Goal: Task Accomplishment & Management: Manage account settings

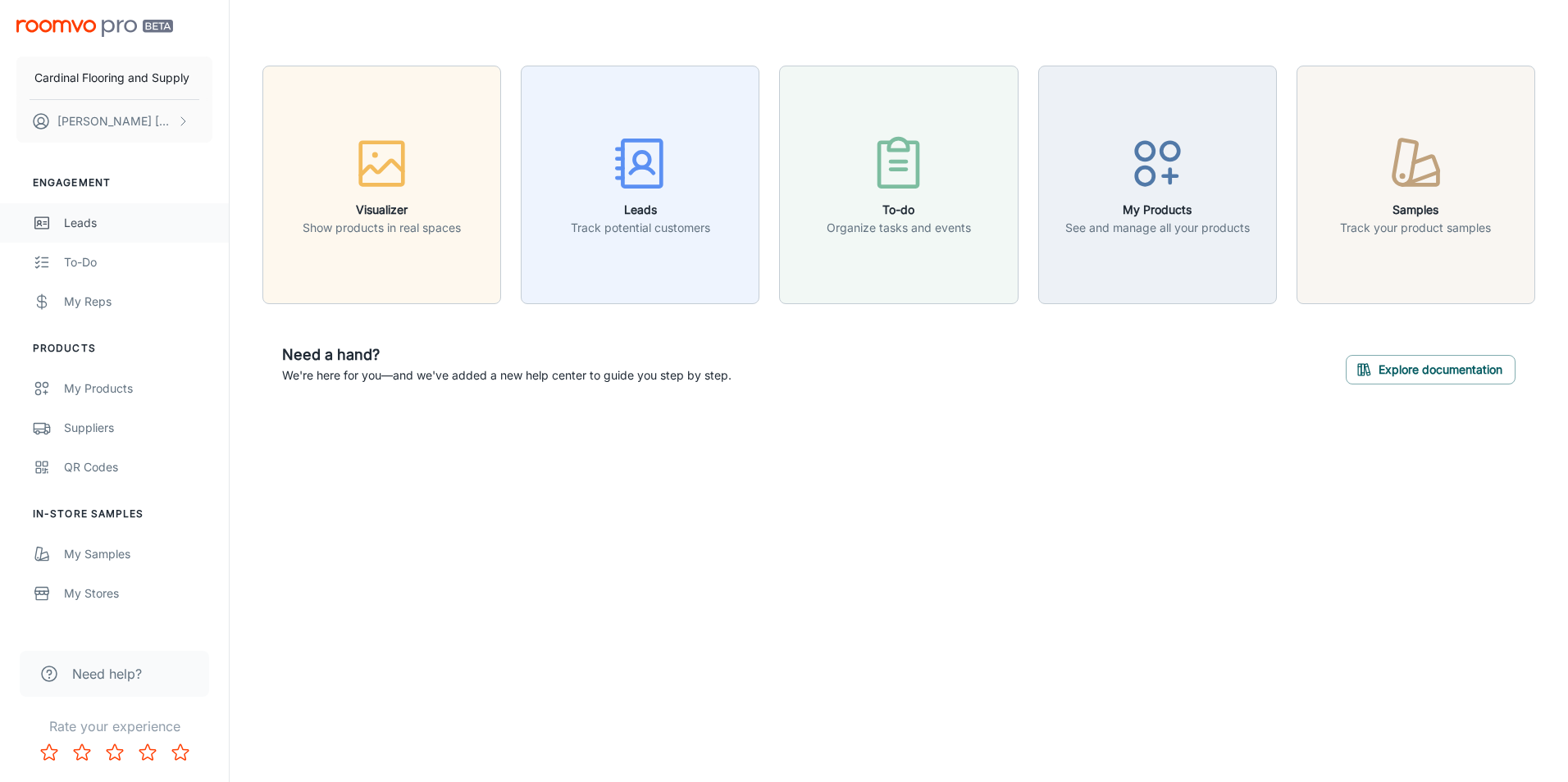
click at [89, 226] on div "Leads" at bounding box center [139, 223] width 149 height 18
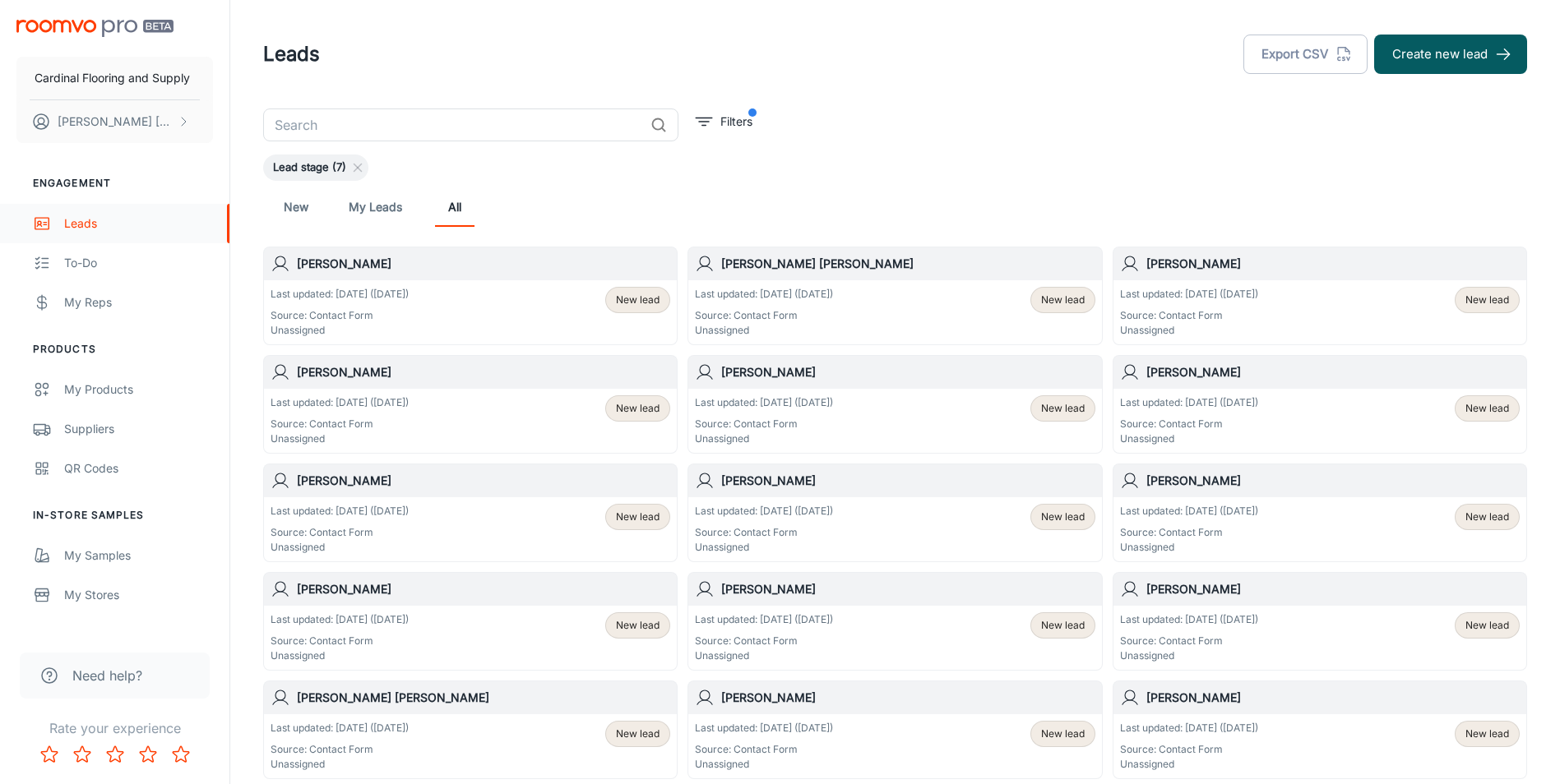
drag, startPoint x: 89, startPoint y: 219, endPoint x: 80, endPoint y: 221, distance: 9.2
click at [80, 221] on div "Leads" at bounding box center [139, 224] width 149 height 18
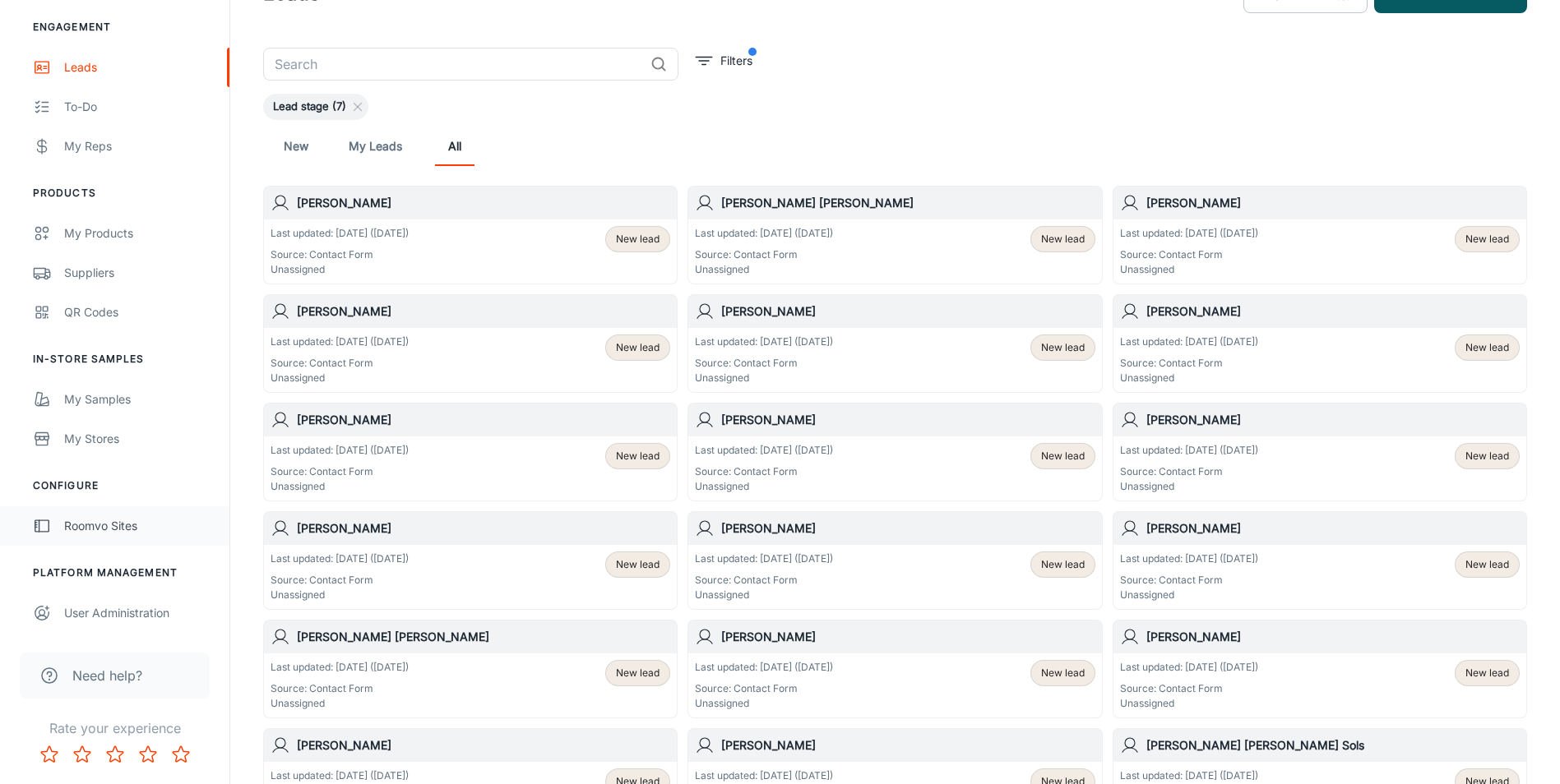
scroll to position [62, 0]
click at [84, 535] on link "Roomvo Sites" at bounding box center [115, 526] width 230 height 39
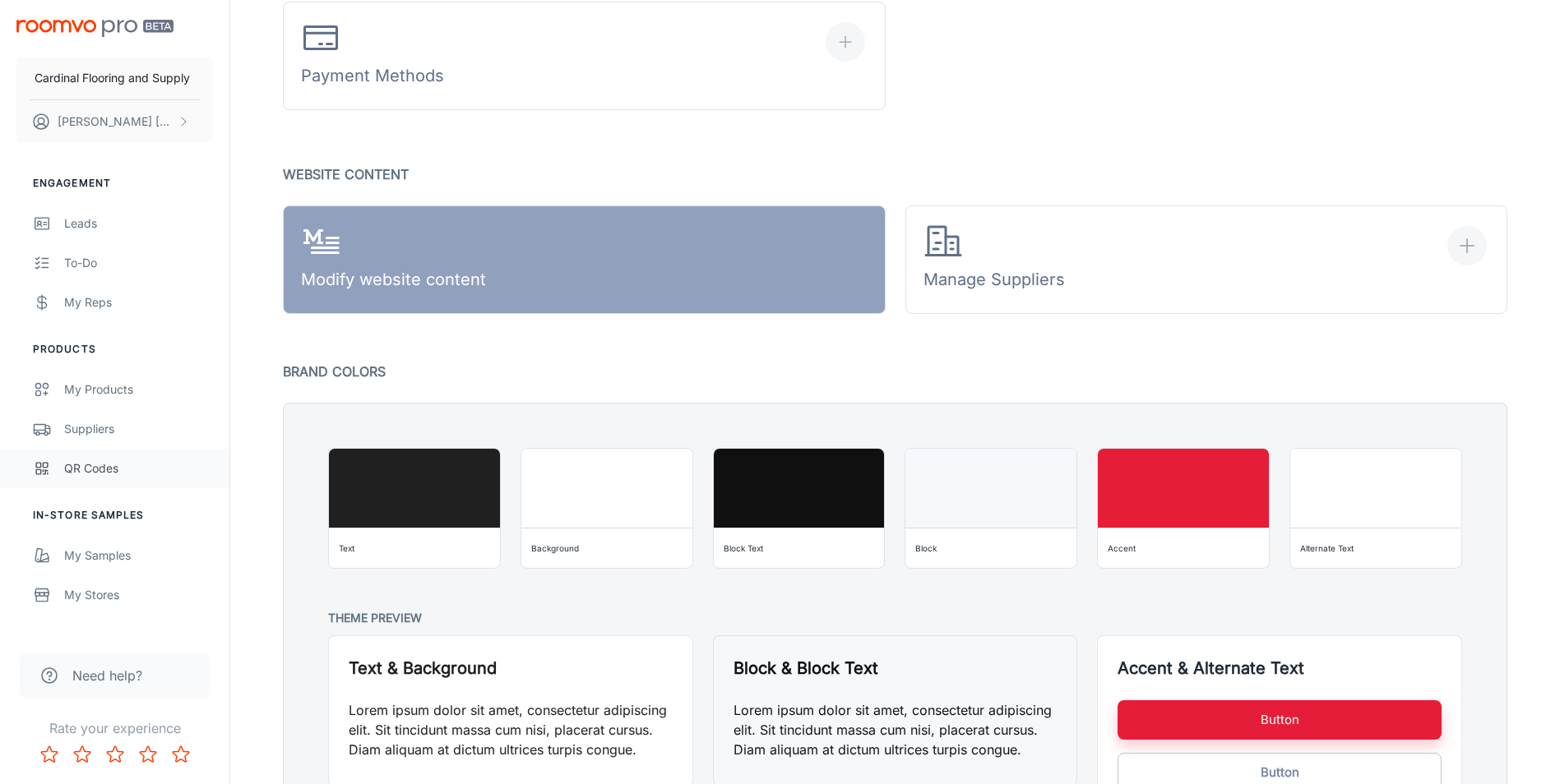
scroll to position [874, 0]
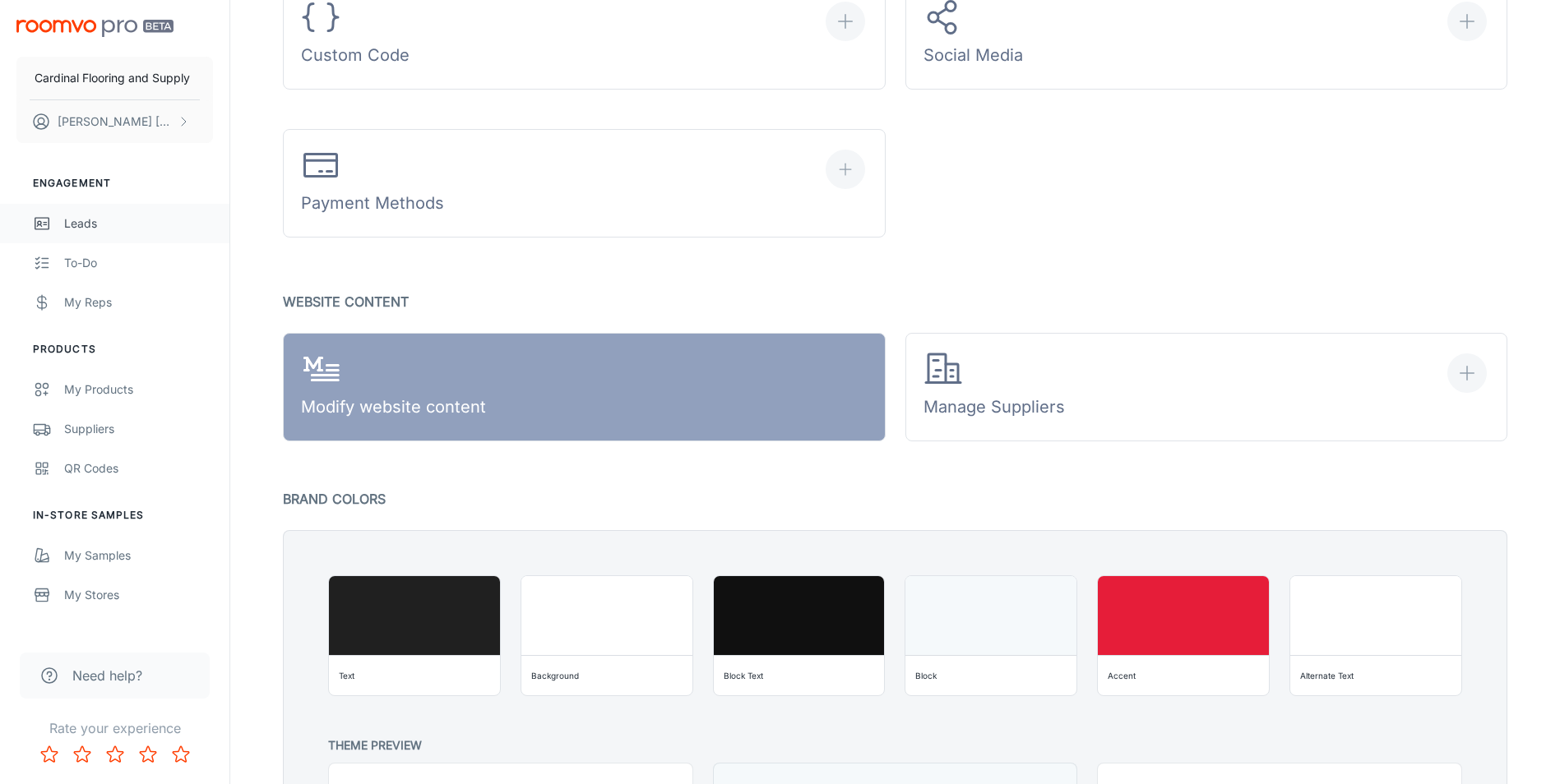
click at [76, 224] on div "Leads" at bounding box center [139, 224] width 149 height 18
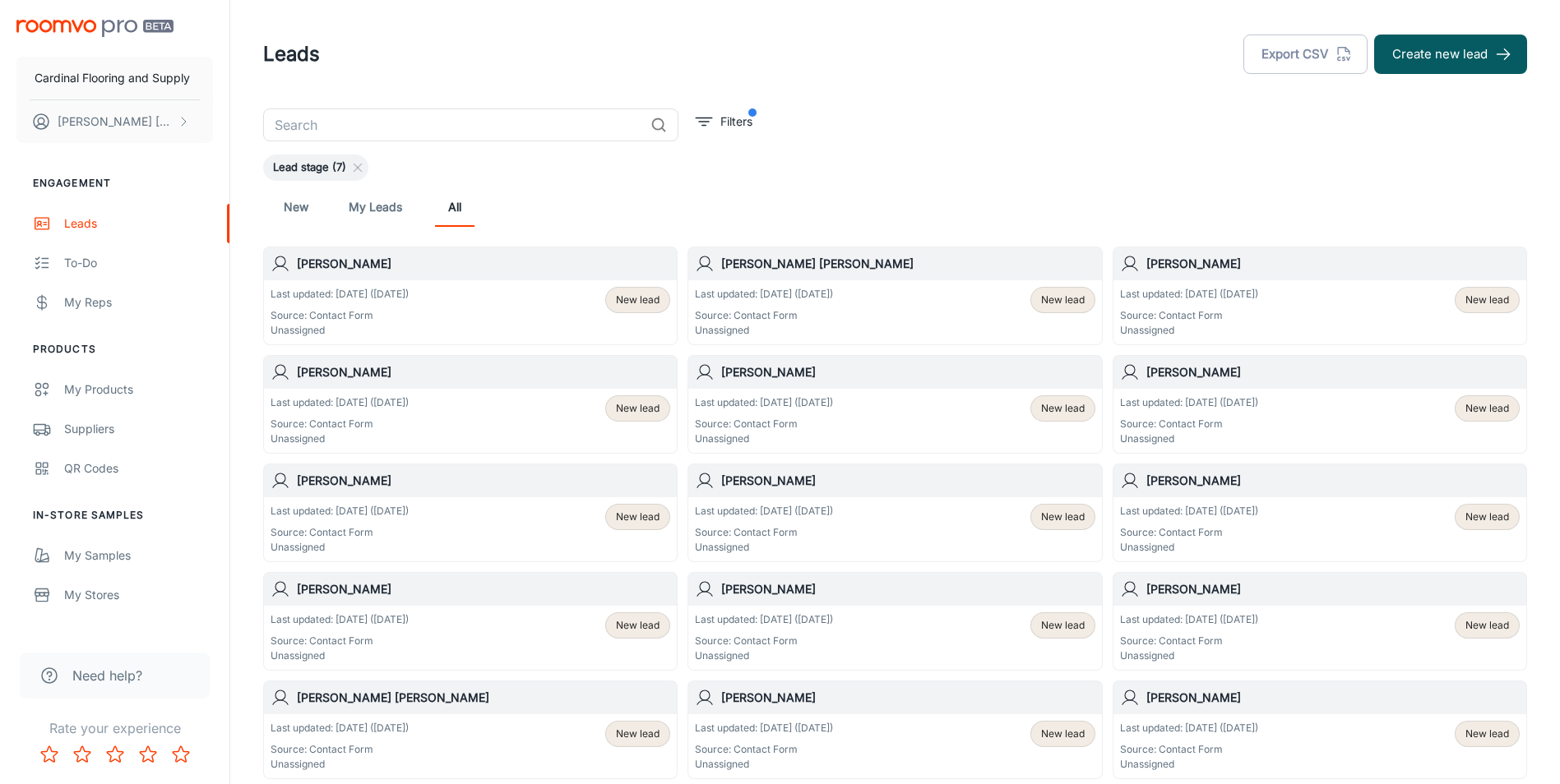
click at [359, 203] on link "My Leads" at bounding box center [375, 207] width 54 height 39
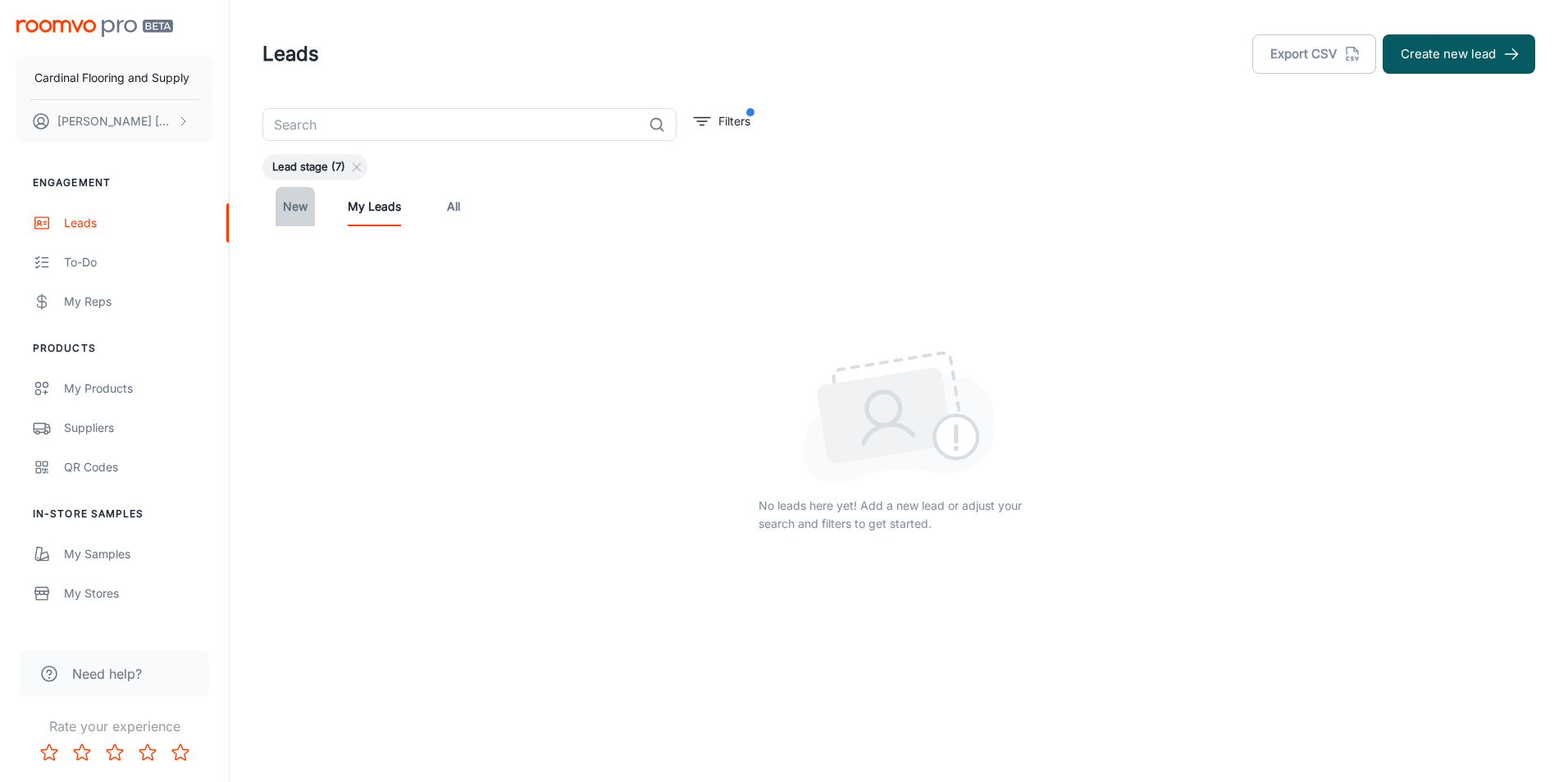
click at [300, 206] on link "New" at bounding box center [295, 206] width 39 height 39
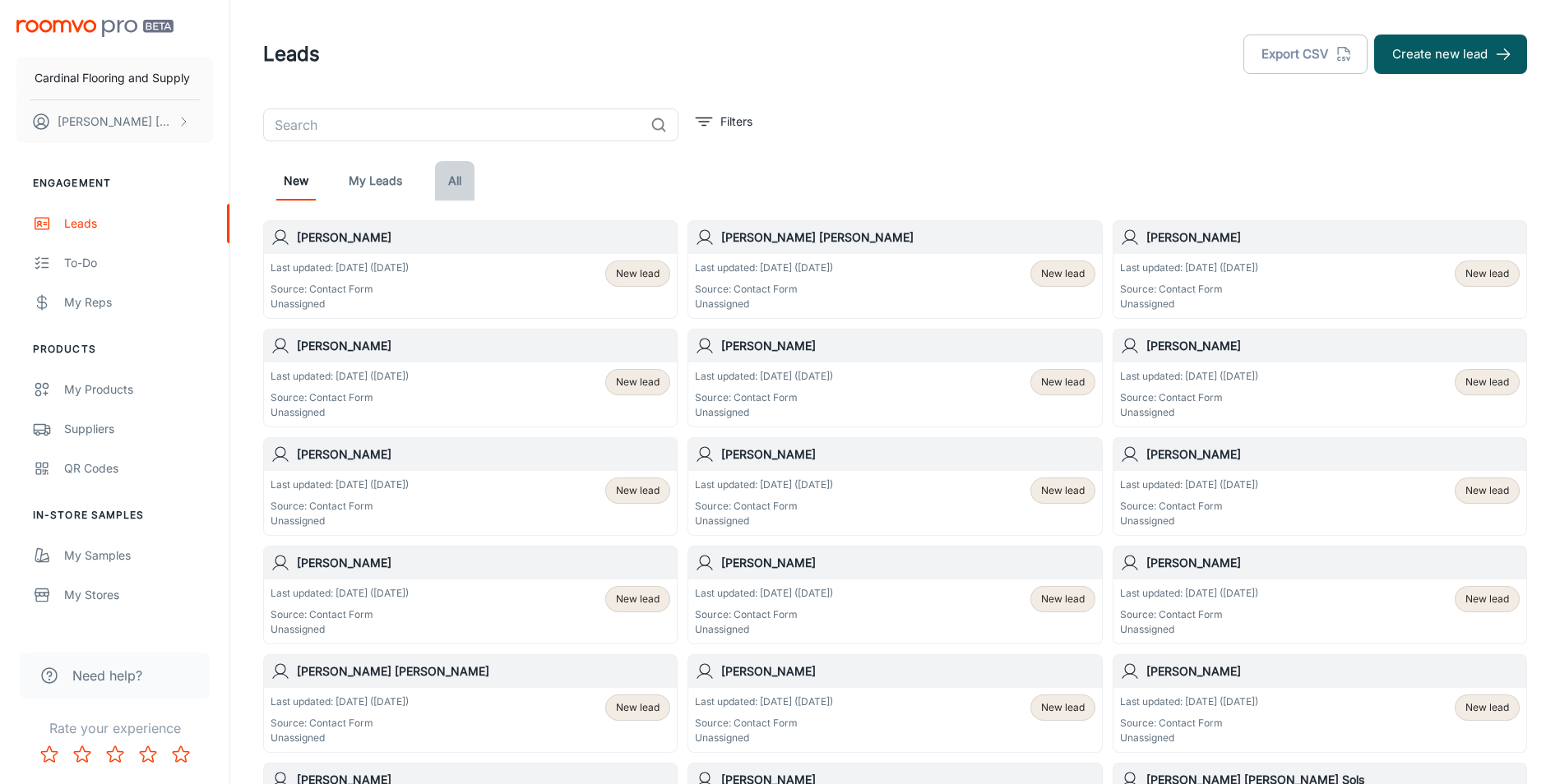
click at [460, 177] on link "All" at bounding box center [454, 180] width 39 height 39
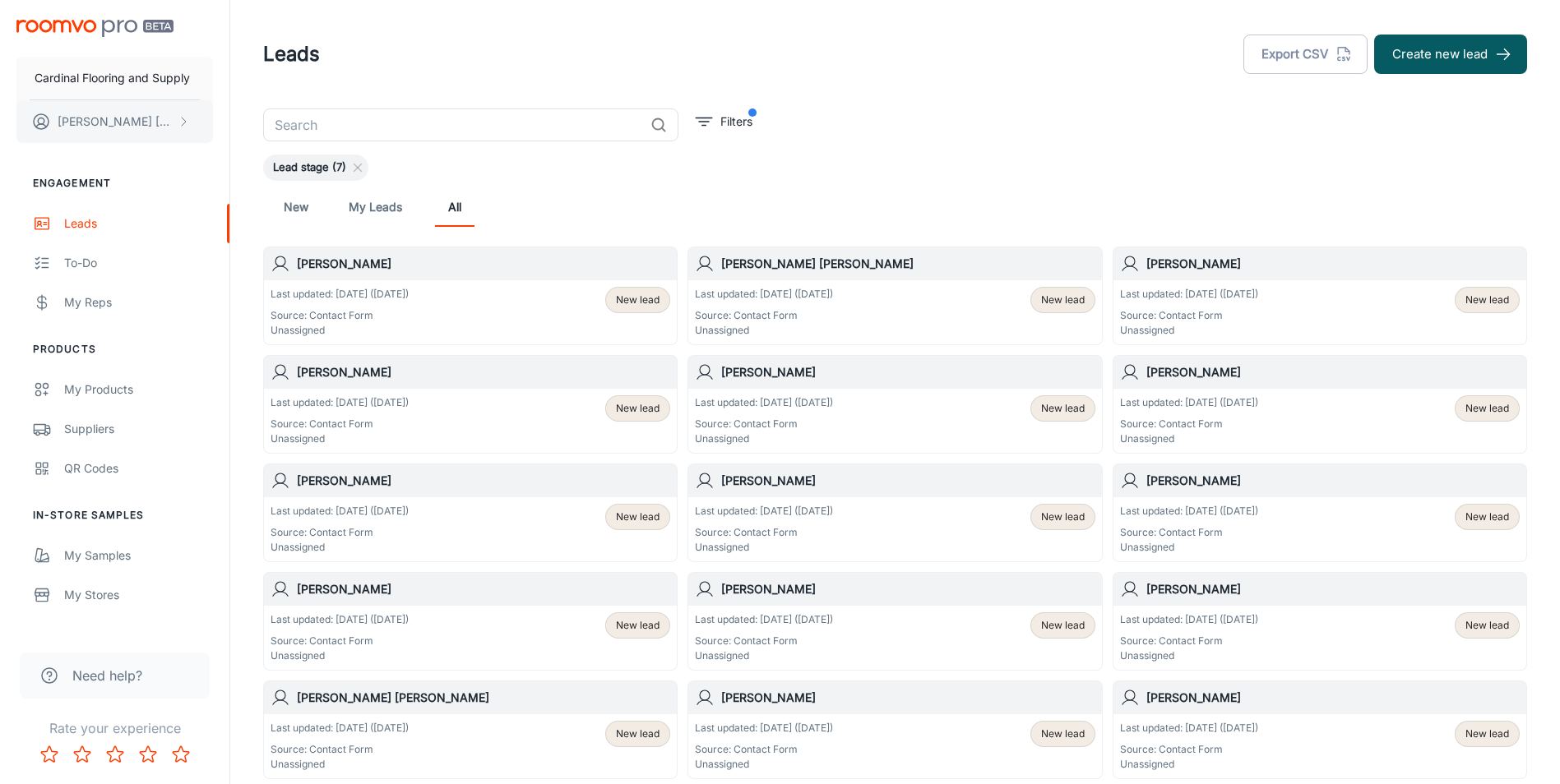
click at [145, 129] on button "[PERSON_NAME]" at bounding box center [115, 121] width 197 height 43
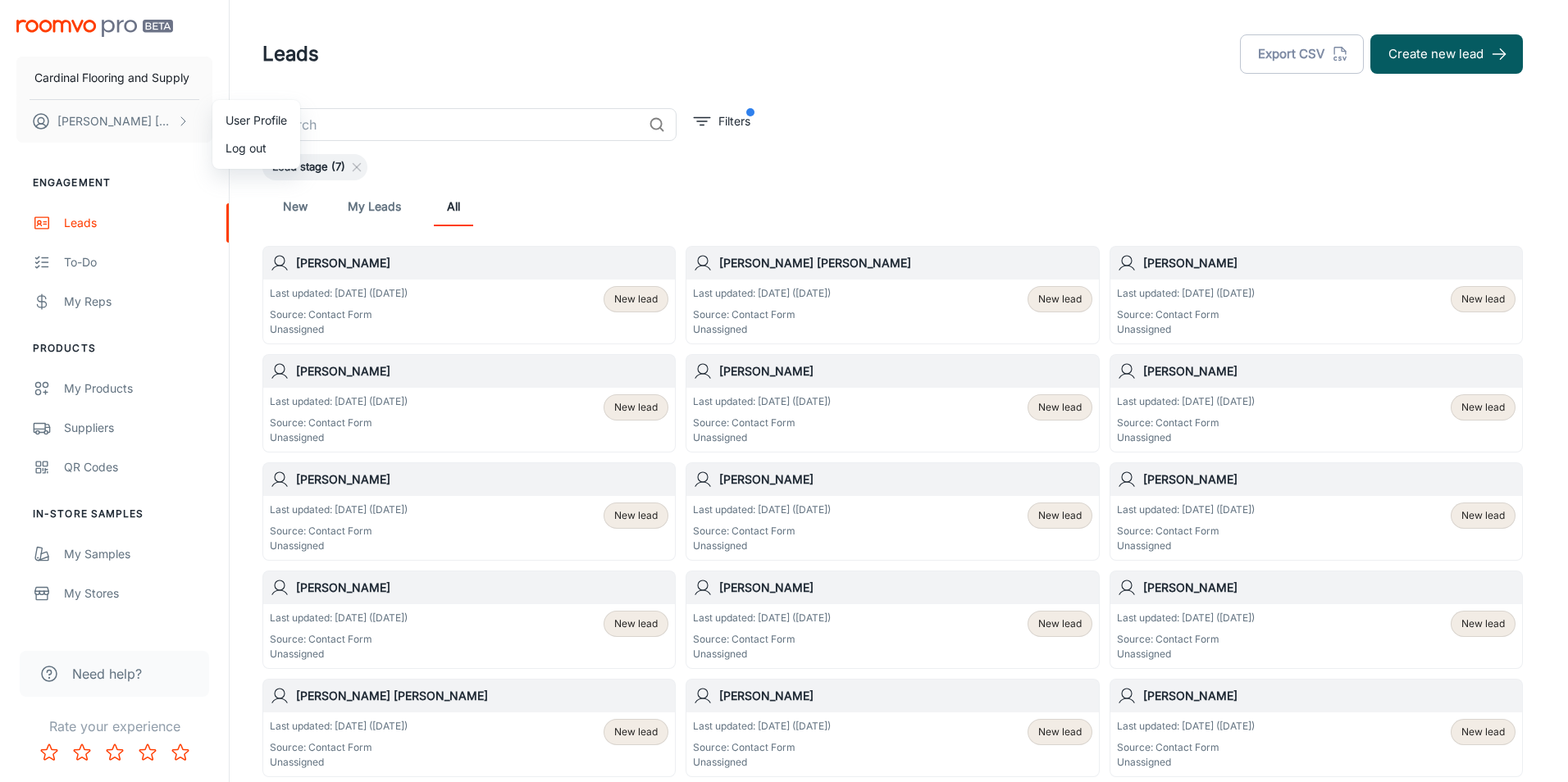
click at [237, 119] on li "User Profile" at bounding box center [256, 120] width 88 height 28
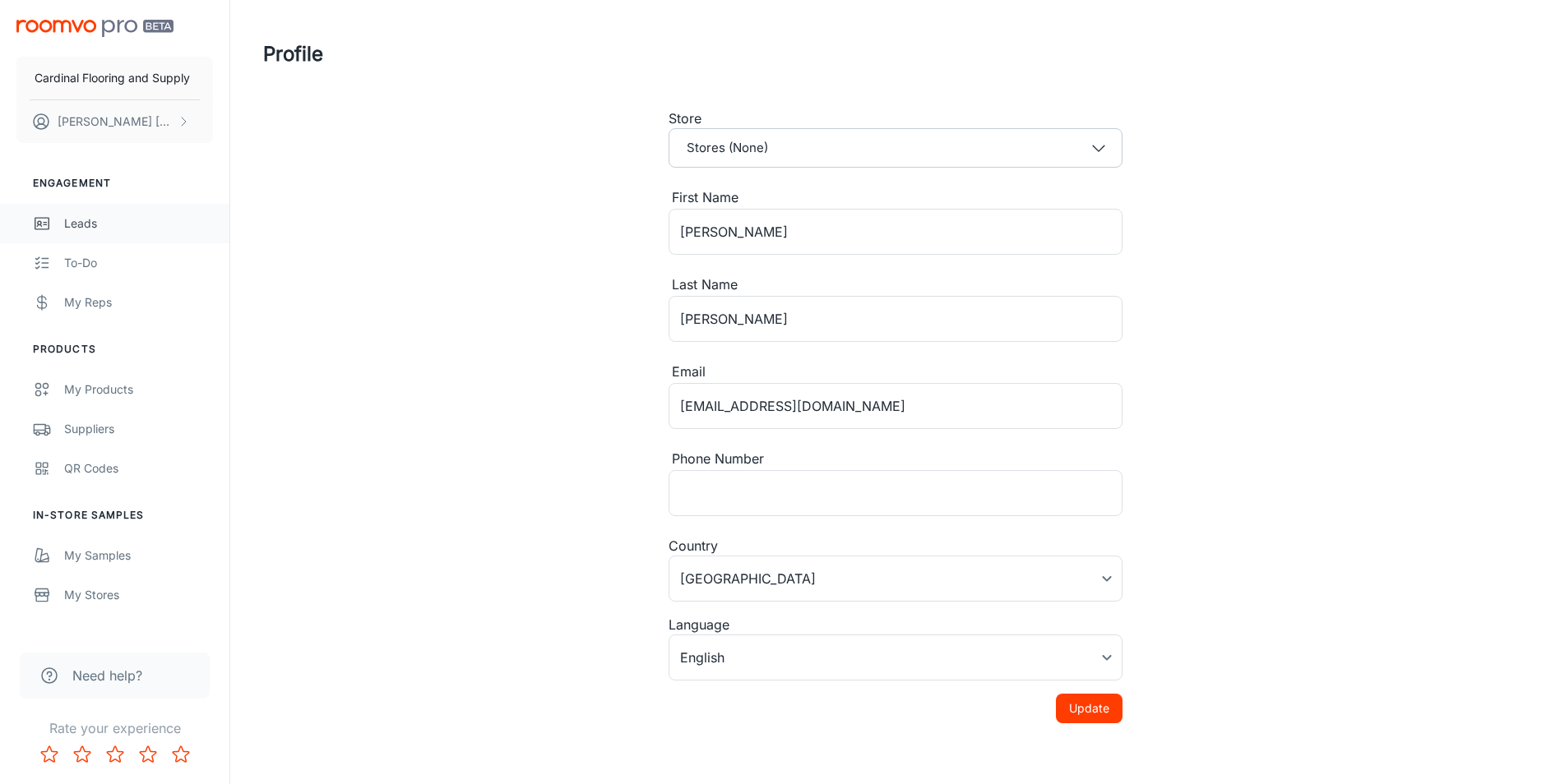
click at [110, 229] on div "Leads" at bounding box center [139, 224] width 149 height 18
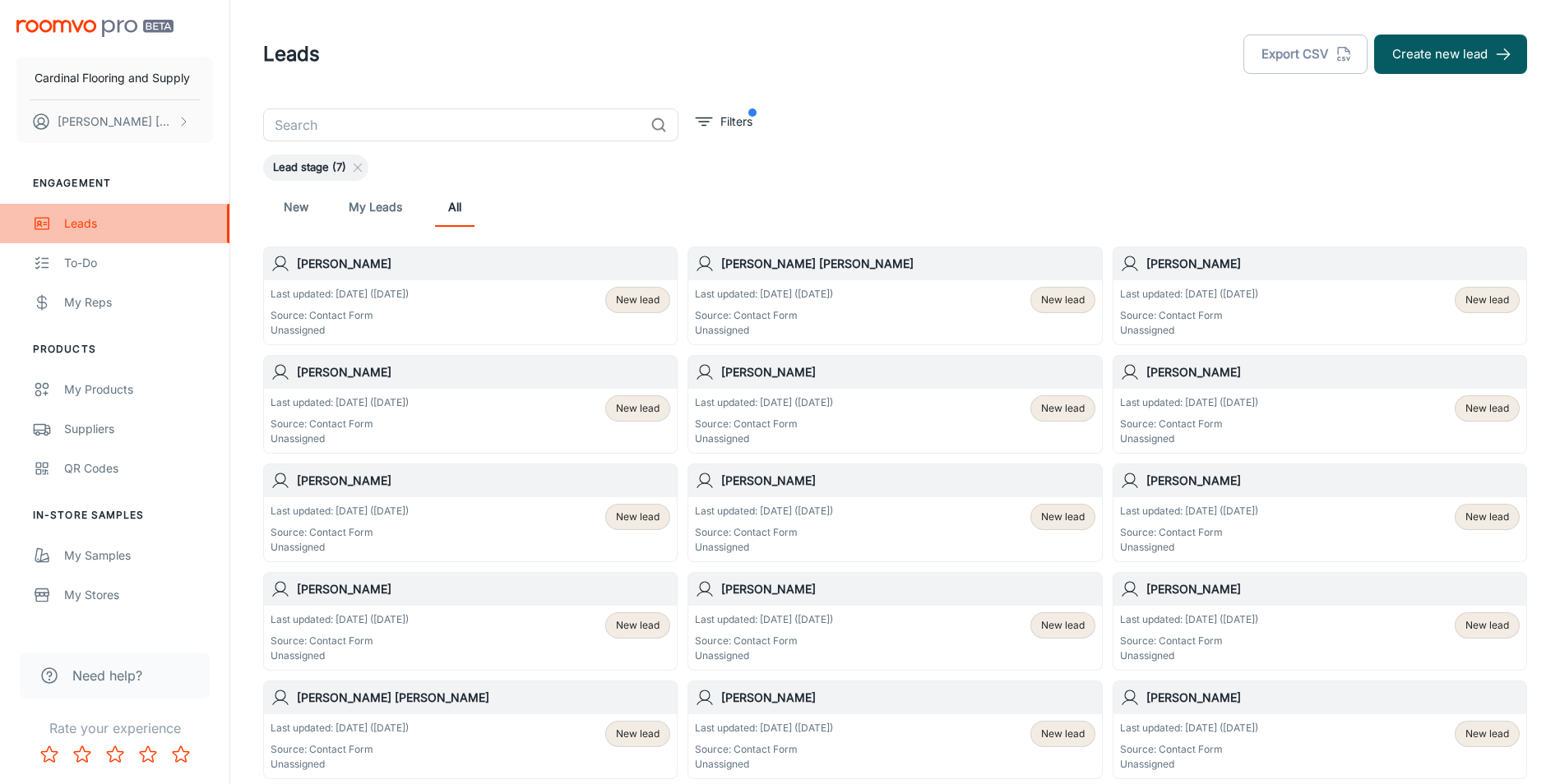
click at [108, 226] on div "Leads" at bounding box center [139, 224] width 149 height 18
click at [280, 173] on span "Lead stage (7)" at bounding box center [309, 168] width 93 height 17
click at [307, 168] on span "Lead stage (7)" at bounding box center [309, 168] width 93 height 17
click at [657, 307] on span "New lead" at bounding box center [638, 300] width 44 height 15
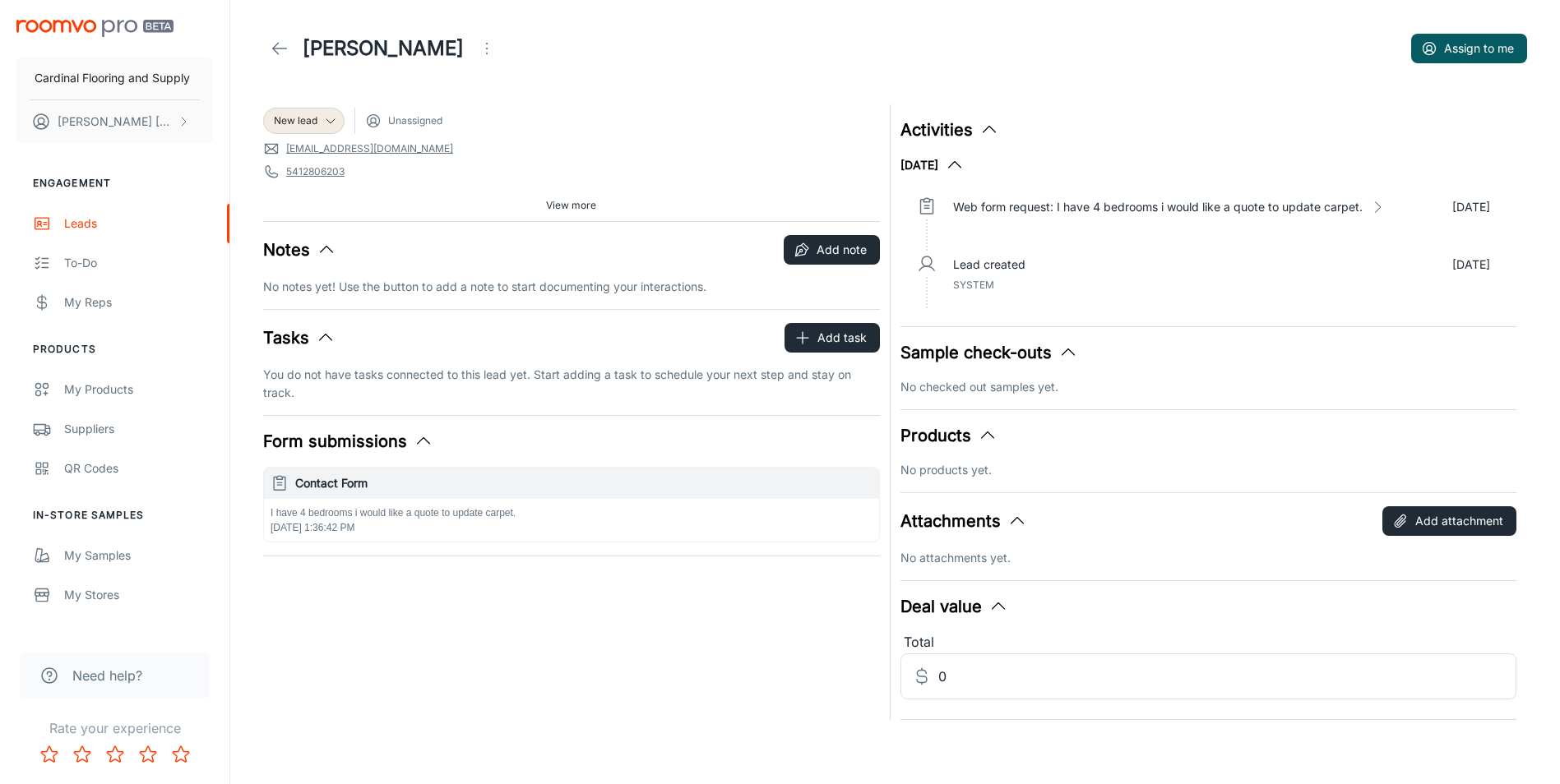
scroll to position [9, 0]
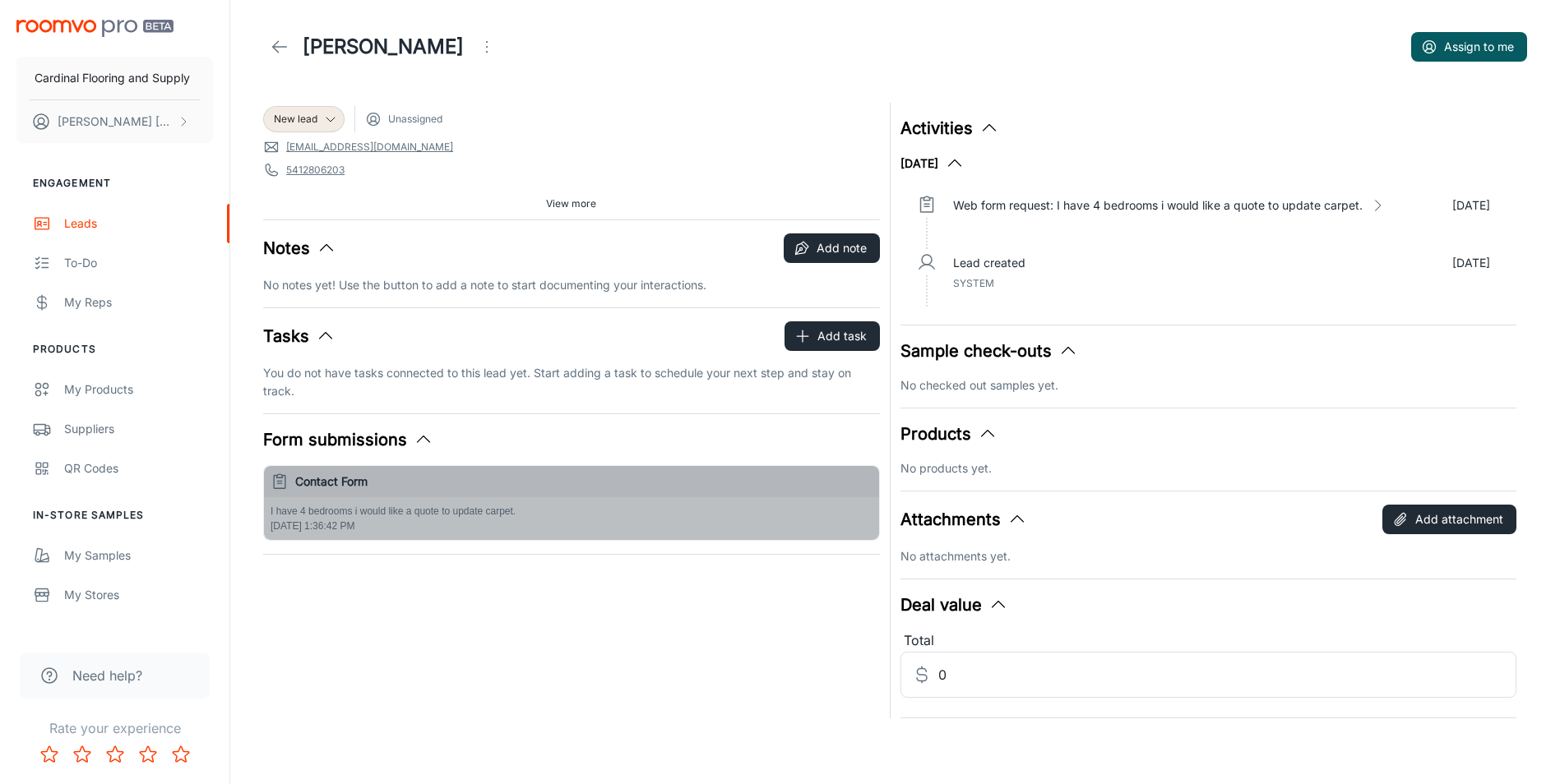
click at [446, 512] on p "I have 4 bedrooms i would like a quote to update carpet." at bounding box center [571, 512] width 602 height 15
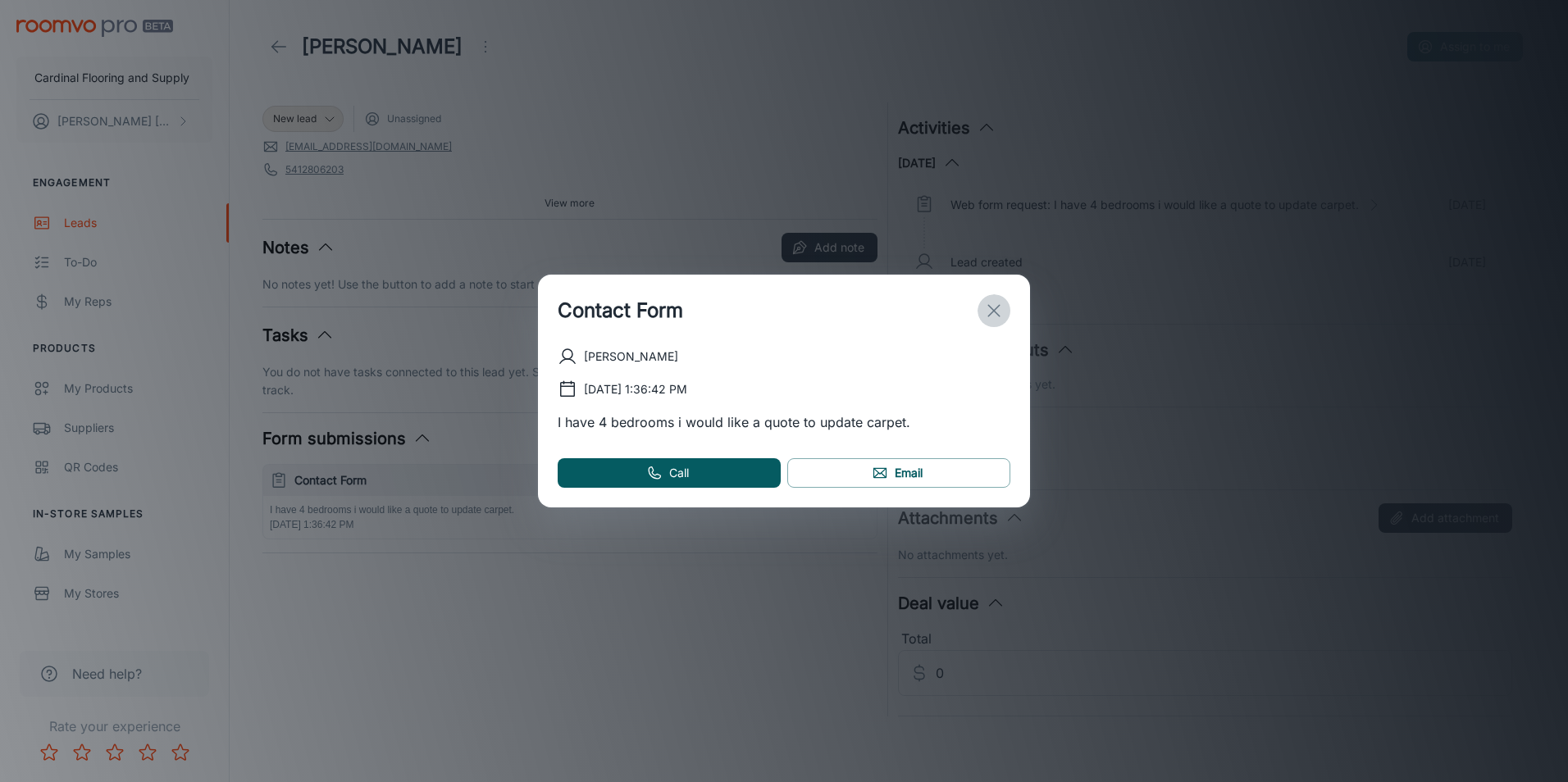
click at [1003, 313] on icon "exit" at bounding box center [994, 311] width 20 height 20
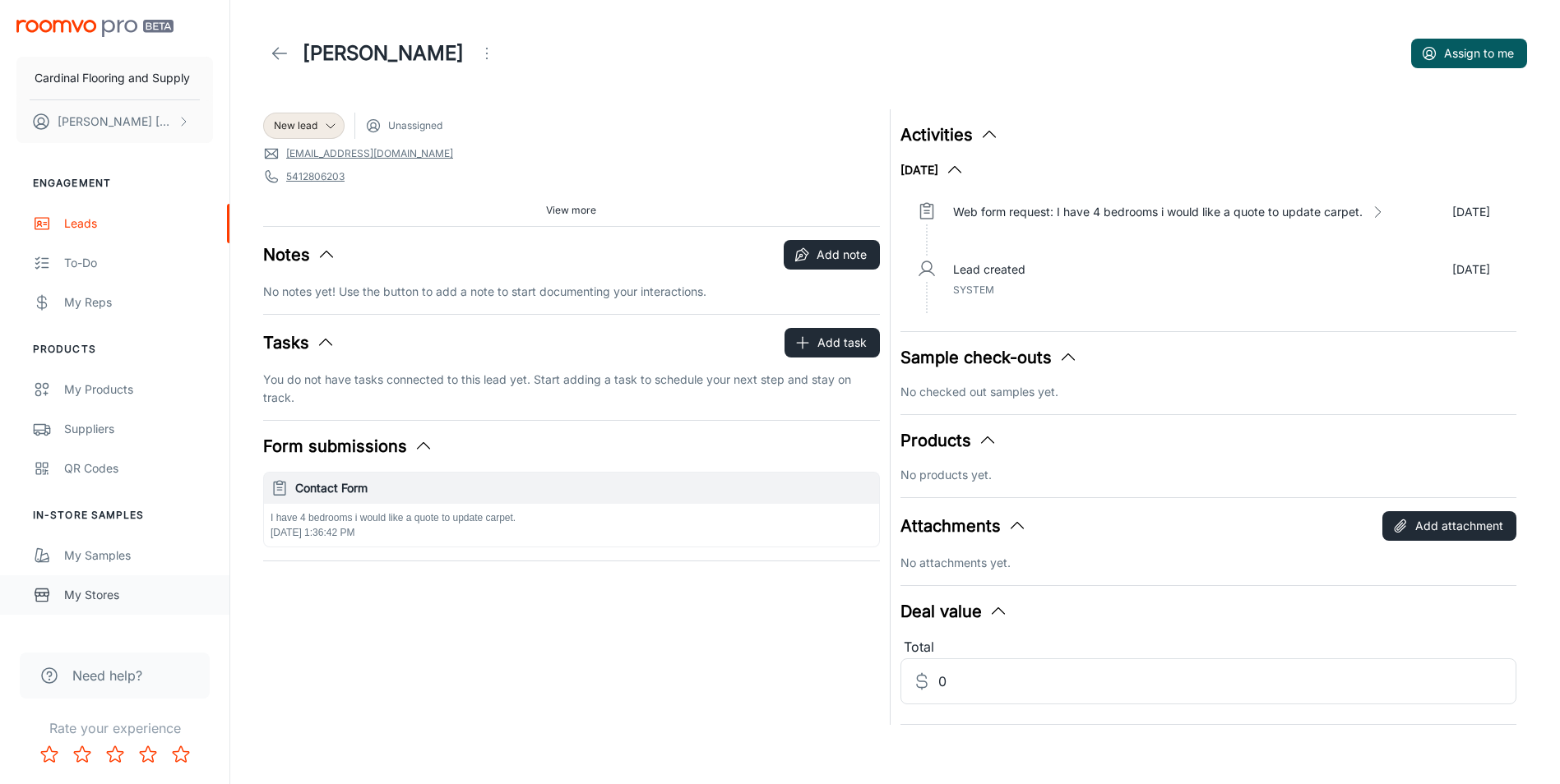
scroll to position [0, 0]
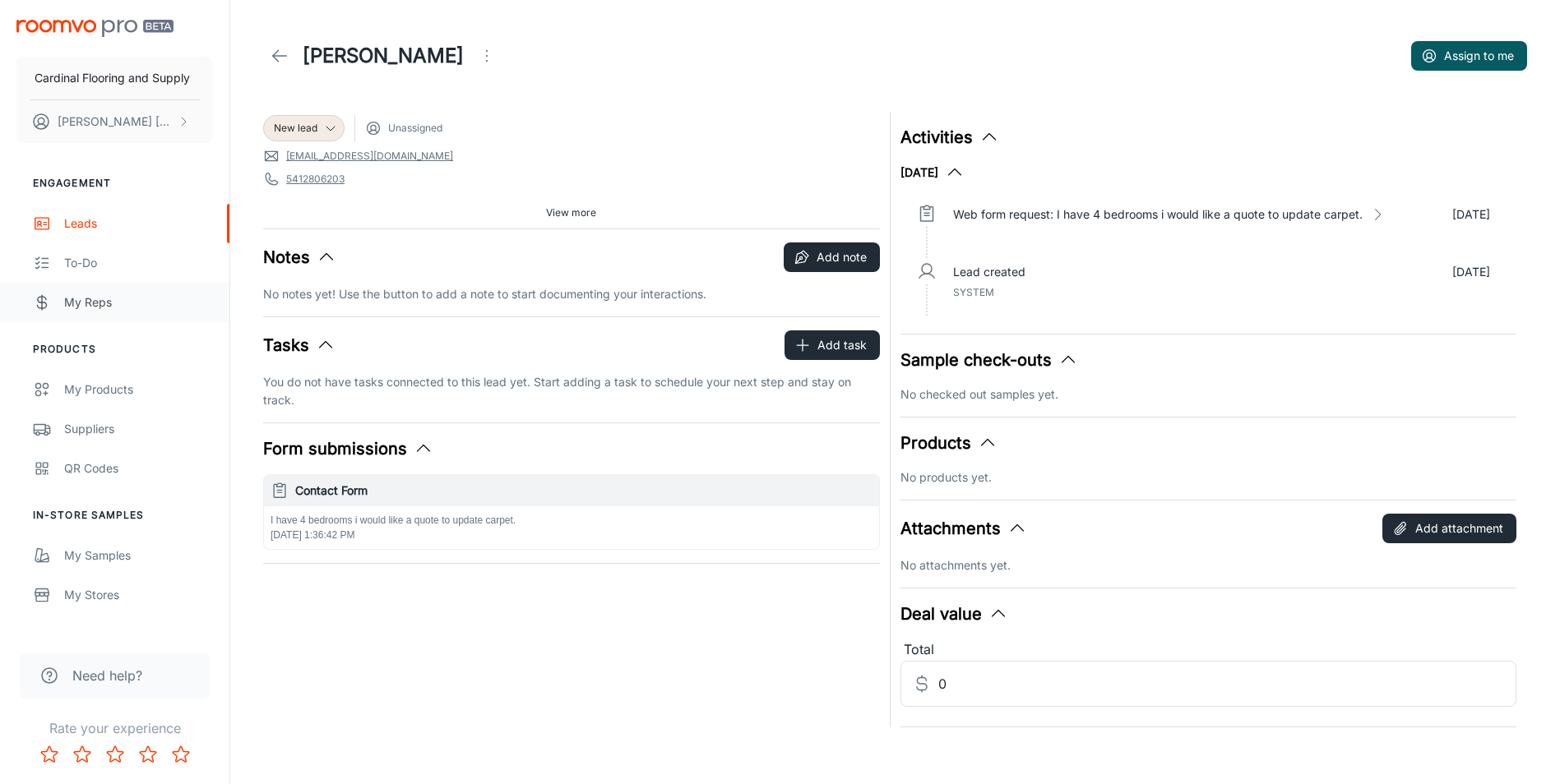
click at [96, 305] on div "My Reps" at bounding box center [139, 302] width 149 height 18
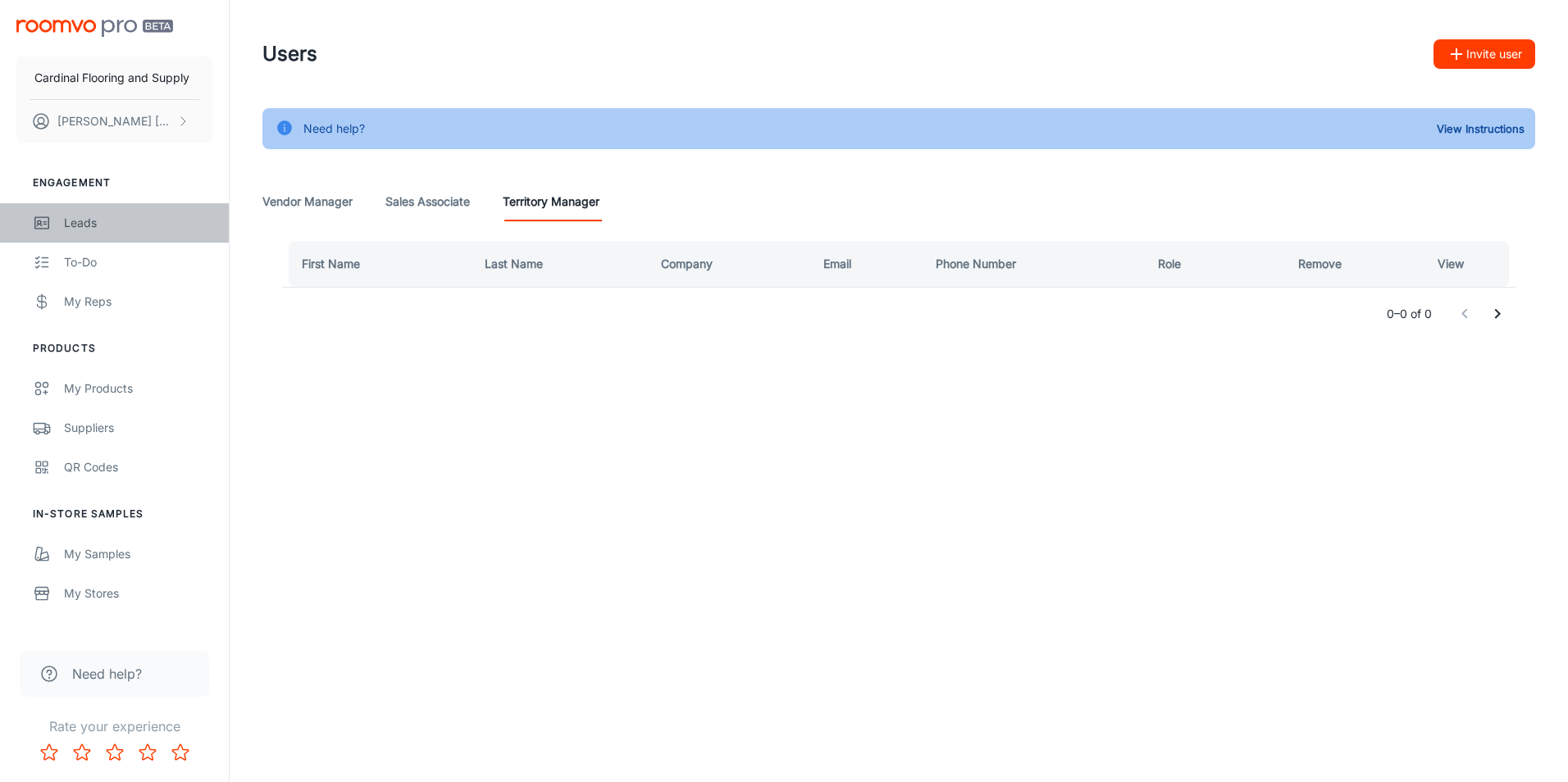
click at [86, 221] on div "Leads" at bounding box center [139, 223] width 149 height 18
